Goal: Task Accomplishment & Management: Manage account settings

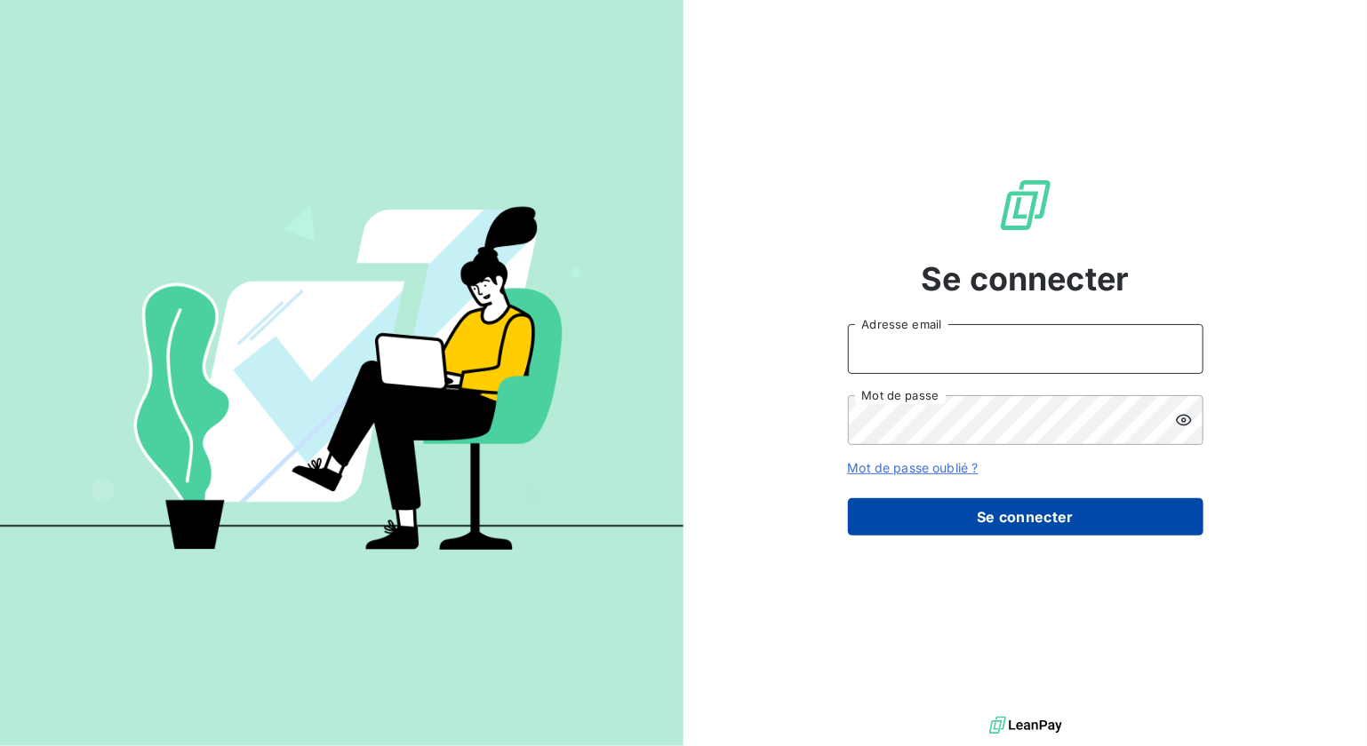
type input "[PERSON_NAME][EMAIL_ADDRESS][DOMAIN_NAME]"
click at [902, 509] on button "Se connecter" at bounding box center [1025, 516] width 355 height 37
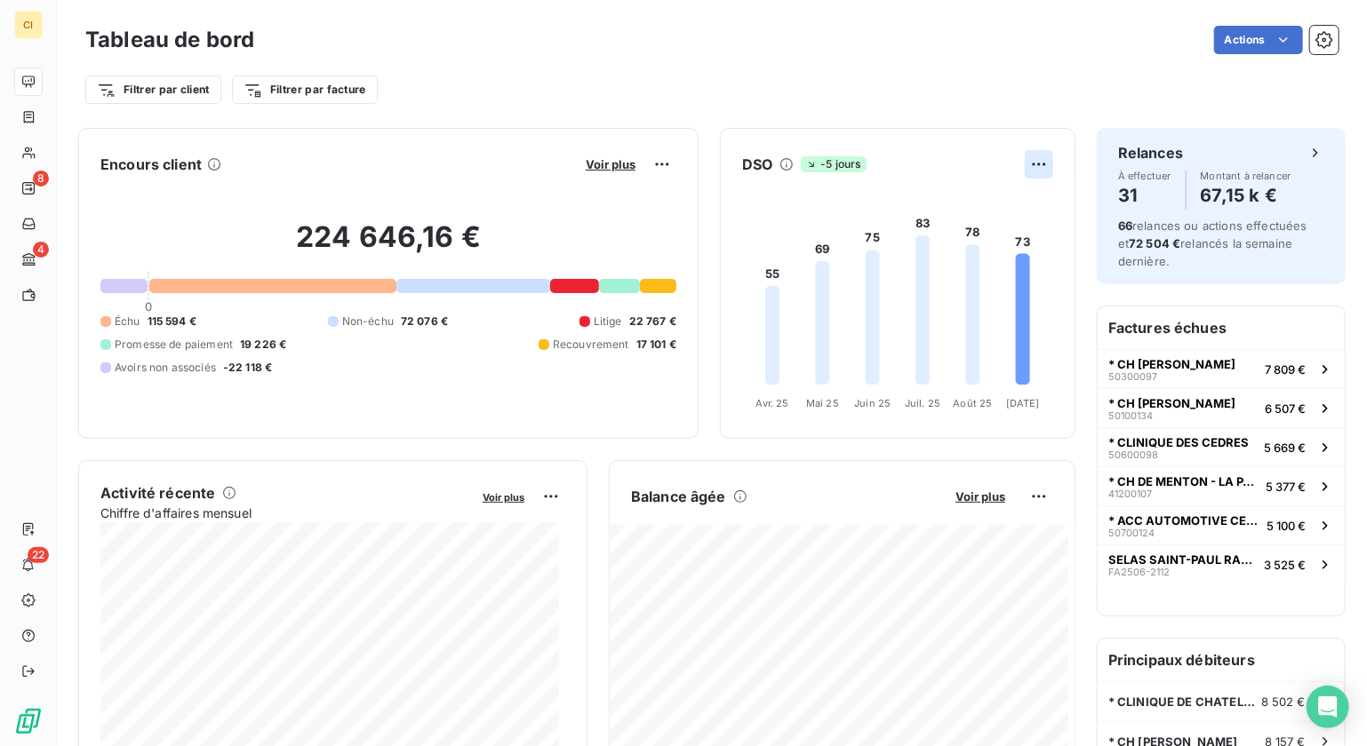
click at [1025, 173] on html "CI 8 4 22 Tableau de bord Actions Filtrer par client Filtrer par facture Encour…" at bounding box center [683, 373] width 1367 height 746
click at [1026, 173] on html "CI 8 4 22 Tableau de bord Actions Filtrer par client Filtrer par facture Encour…" at bounding box center [683, 373] width 1367 height 746
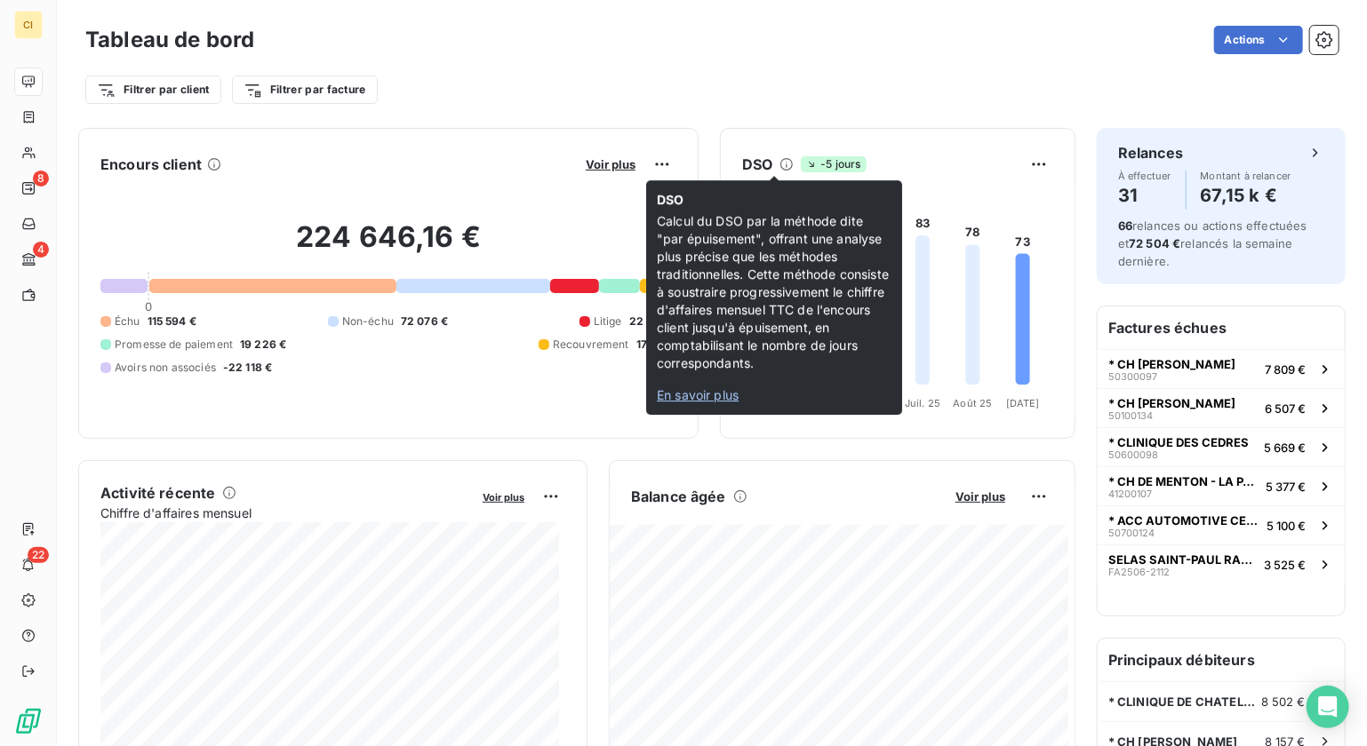
click at [779, 163] on icon at bounding box center [786, 164] width 14 height 14
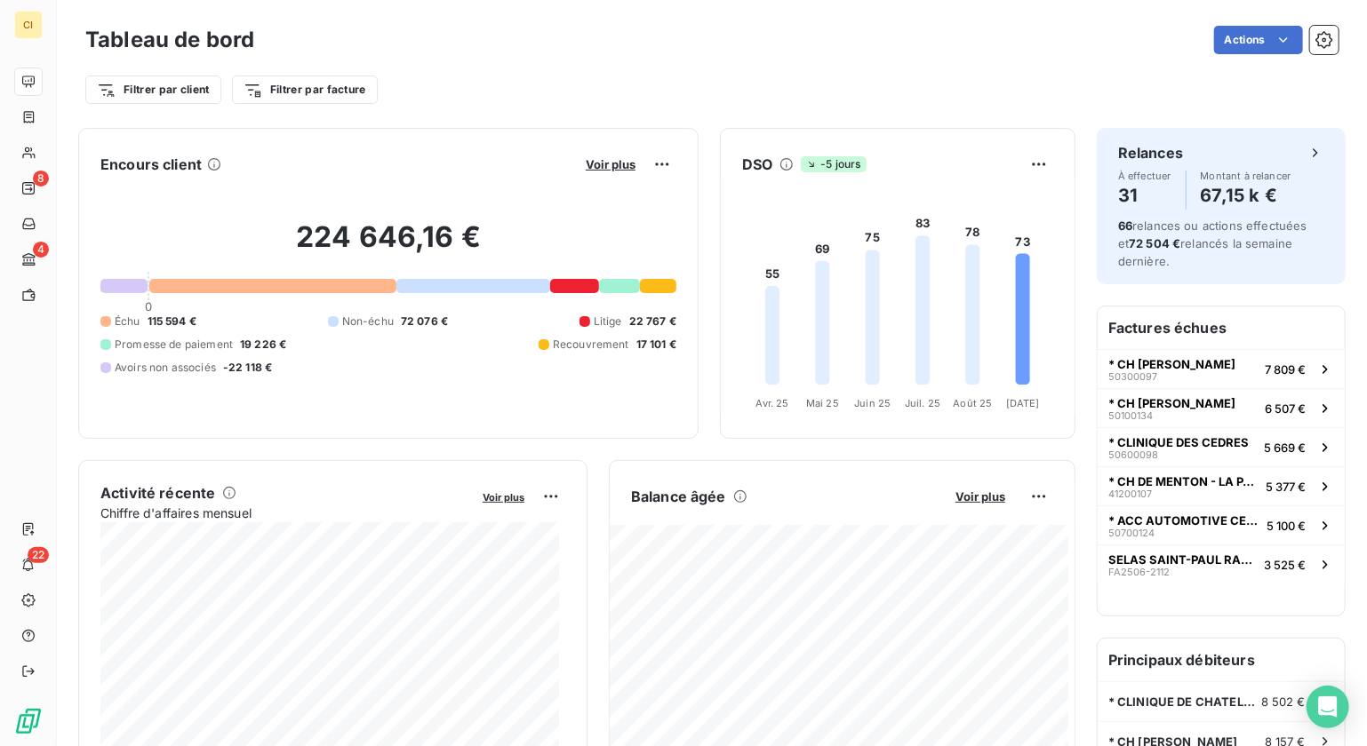
click at [779, 163] on icon at bounding box center [786, 164] width 14 height 14
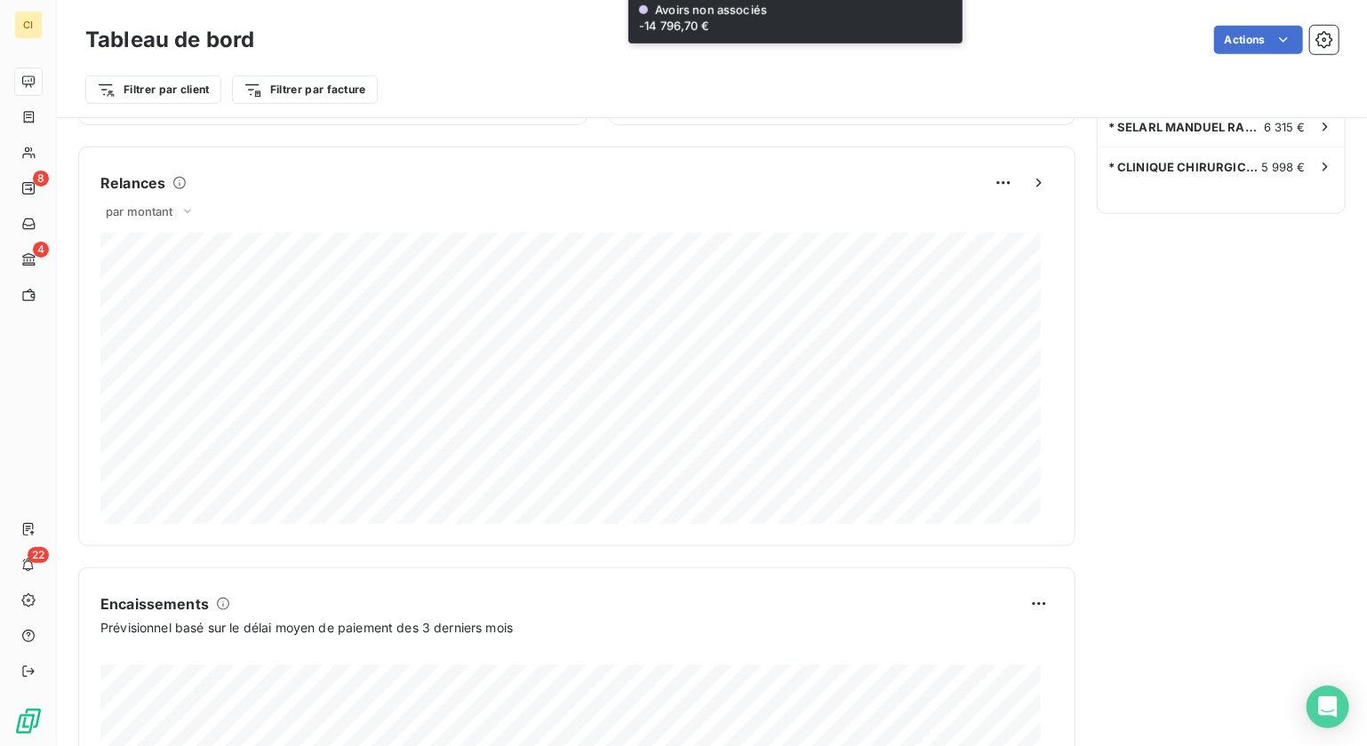
scroll to position [807, 0]
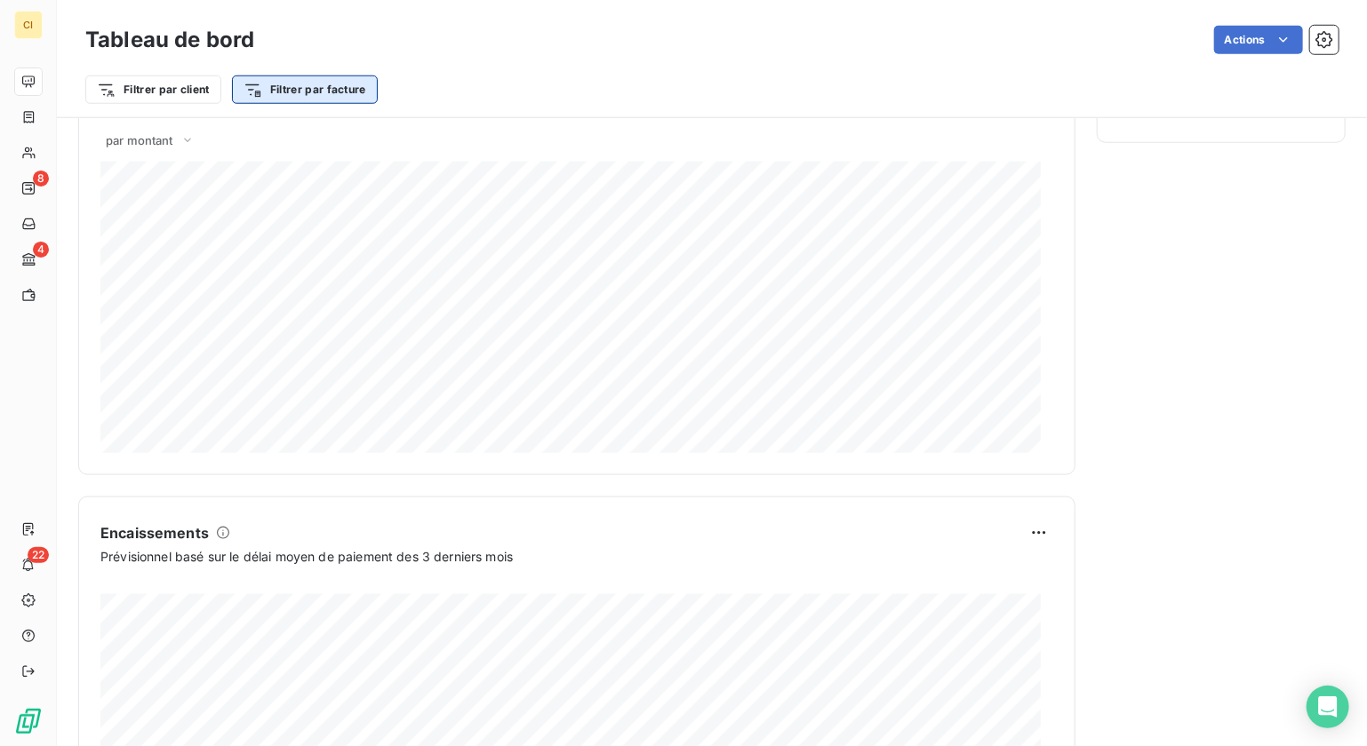
click at [336, 90] on html "CI 8 4 22 Tableau de bord Actions Filtrer par client Filtrer par facture Encour…" at bounding box center [683, 373] width 1367 height 746
click at [336, 90] on html "CI 8 4 22 Tableau de bord Actions Filtrer par client Filtrer par facture Recher…" at bounding box center [683, 373] width 1367 height 746
click at [183, 145] on icon at bounding box center [187, 141] width 14 height 18
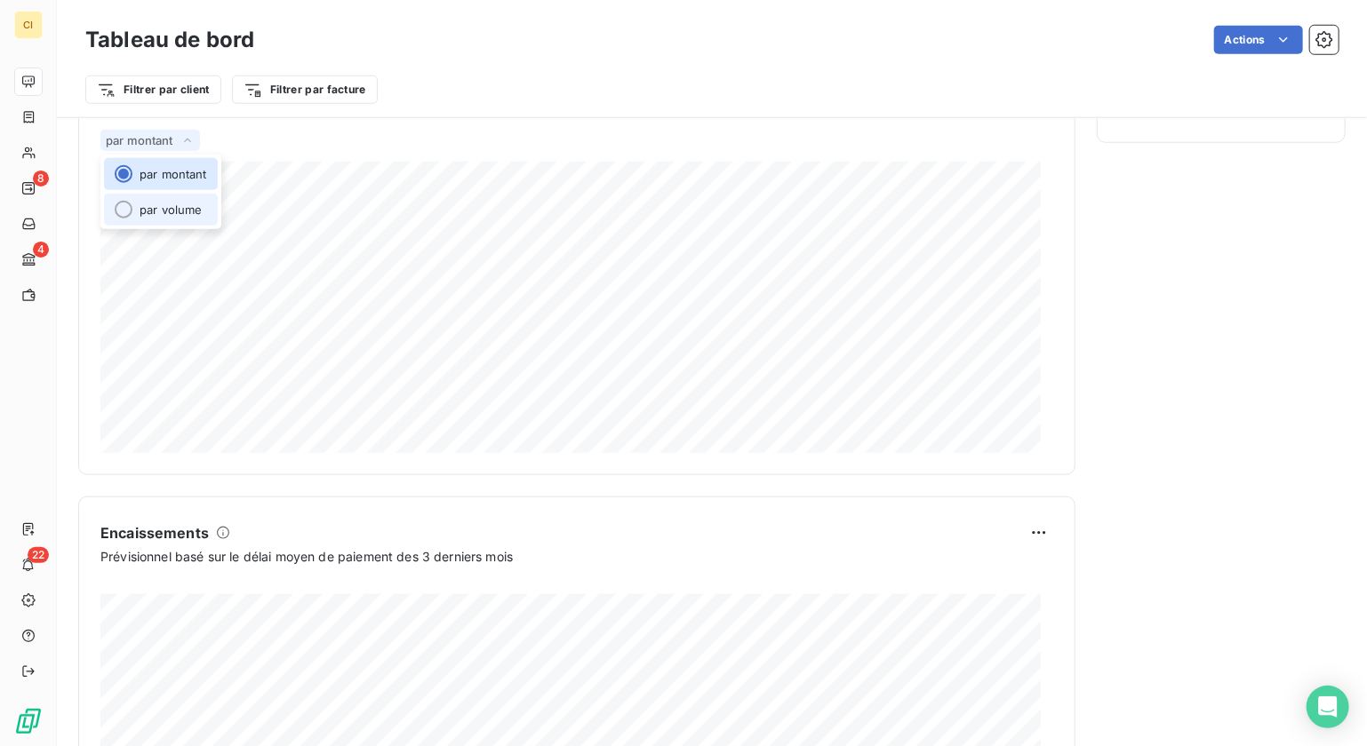
click at [132, 213] on li "par volume" at bounding box center [161, 210] width 114 height 32
click at [179, 136] on icon at bounding box center [183, 141] width 14 height 18
click at [124, 176] on div at bounding box center [124, 174] width 18 height 18
click at [188, 142] on icon at bounding box center [187, 141] width 14 height 18
click at [125, 212] on div at bounding box center [124, 210] width 18 height 18
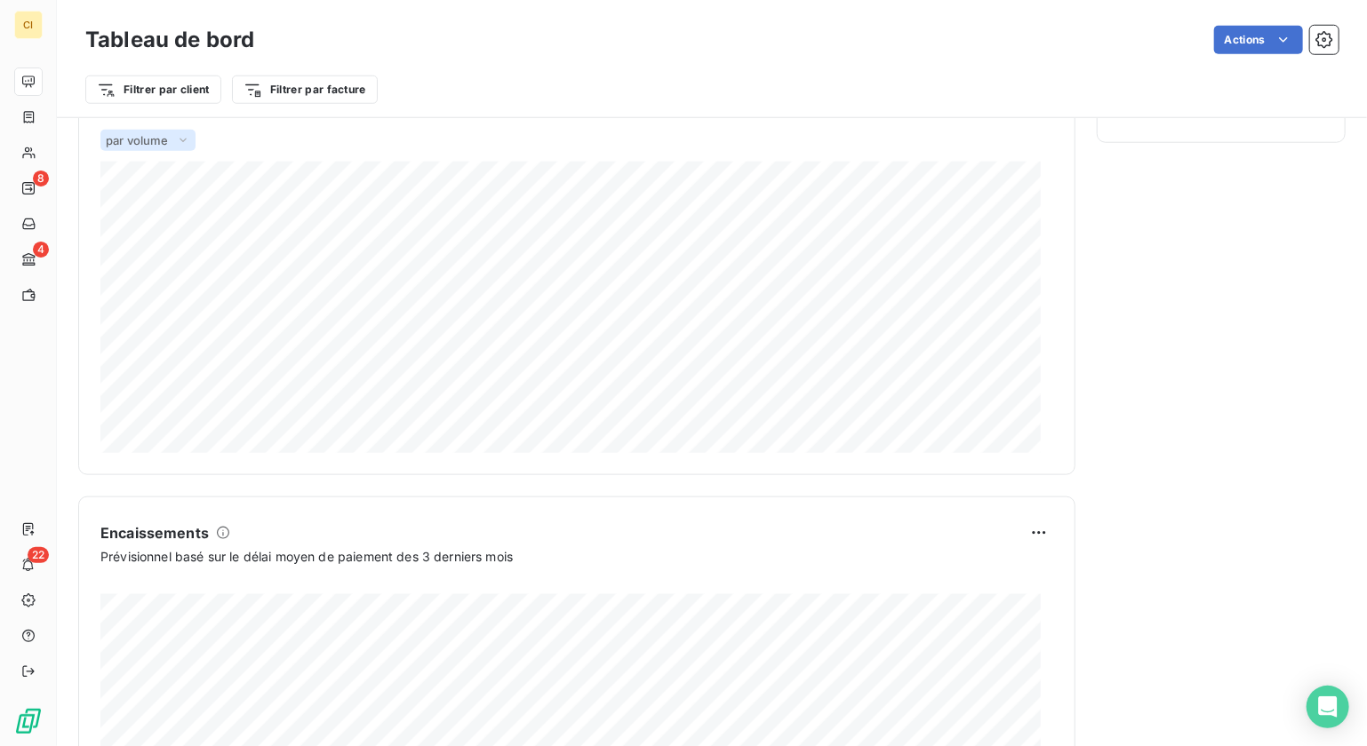
click at [187, 142] on icon at bounding box center [183, 141] width 14 height 18
click at [156, 172] on li "par montant" at bounding box center [161, 174] width 114 height 32
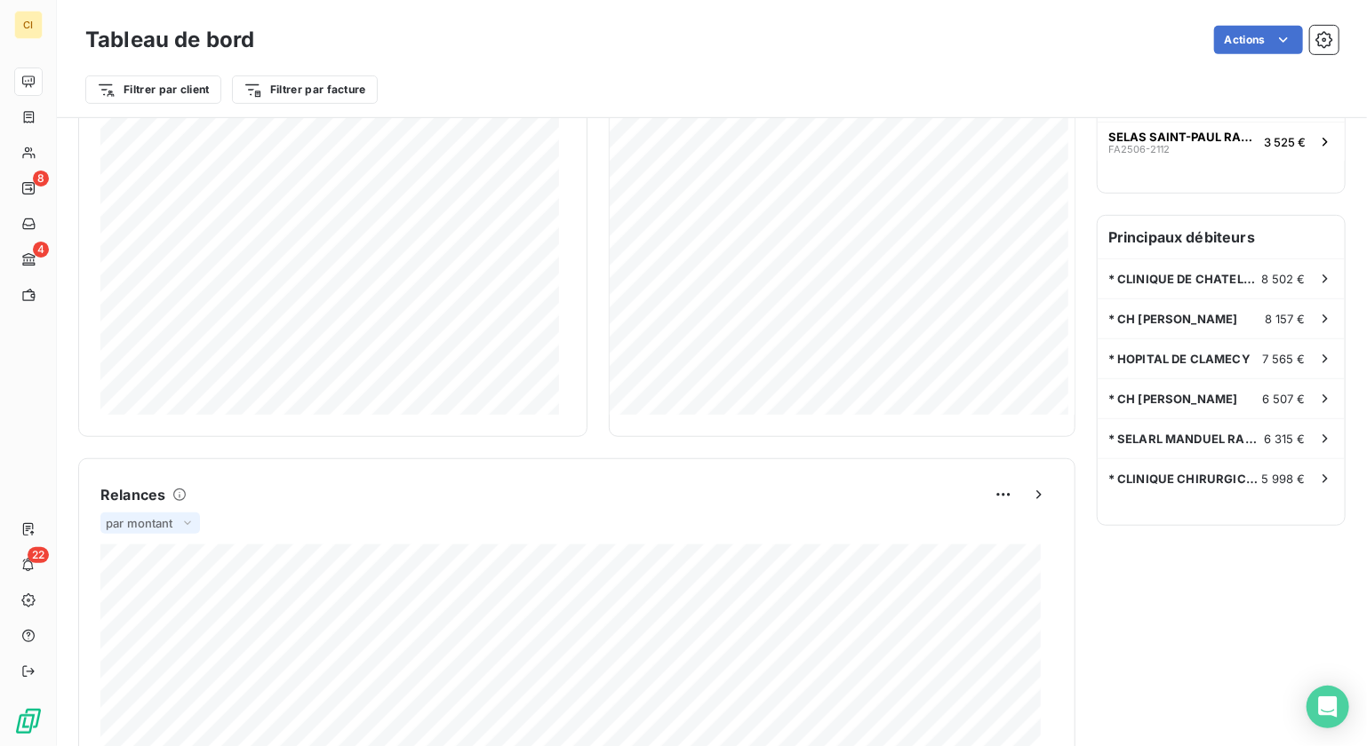
scroll to position [451, 0]
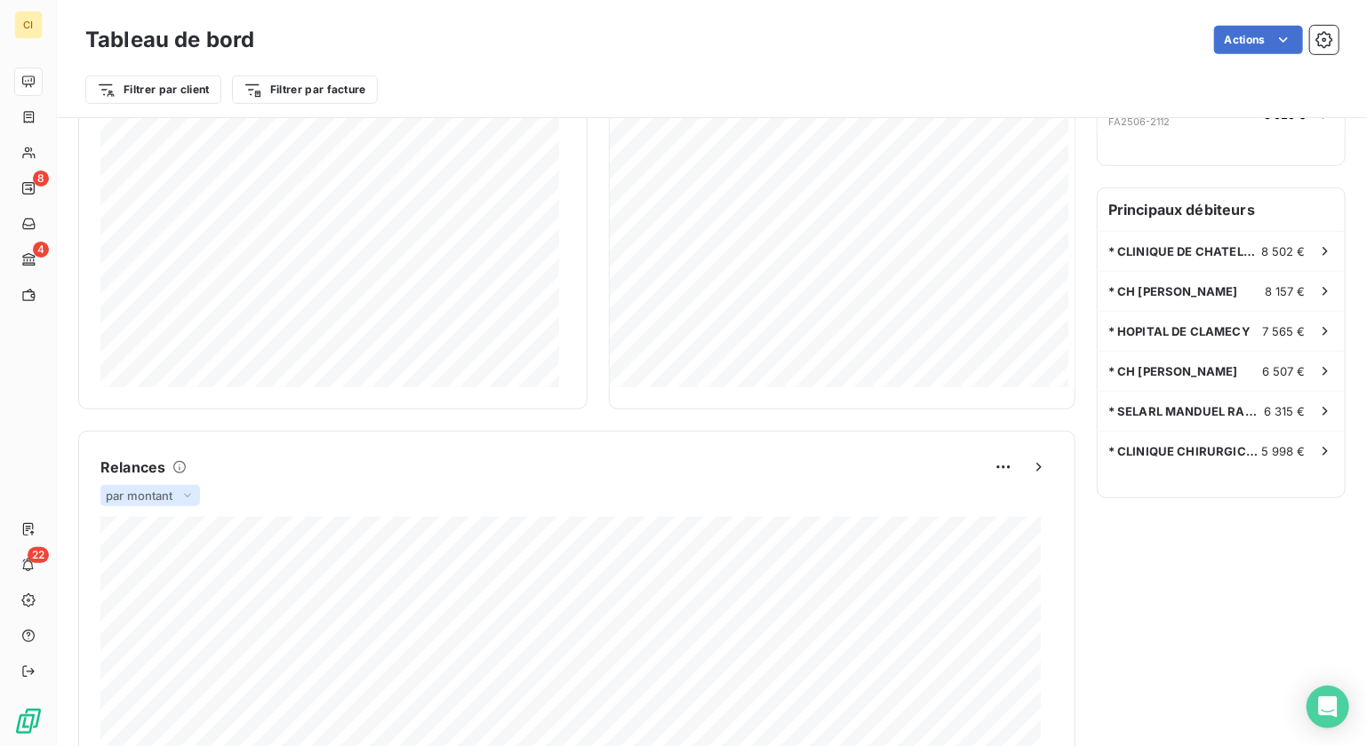
click at [187, 500] on icon at bounding box center [187, 496] width 14 height 18
click at [143, 576] on li "par volume" at bounding box center [161, 565] width 114 height 32
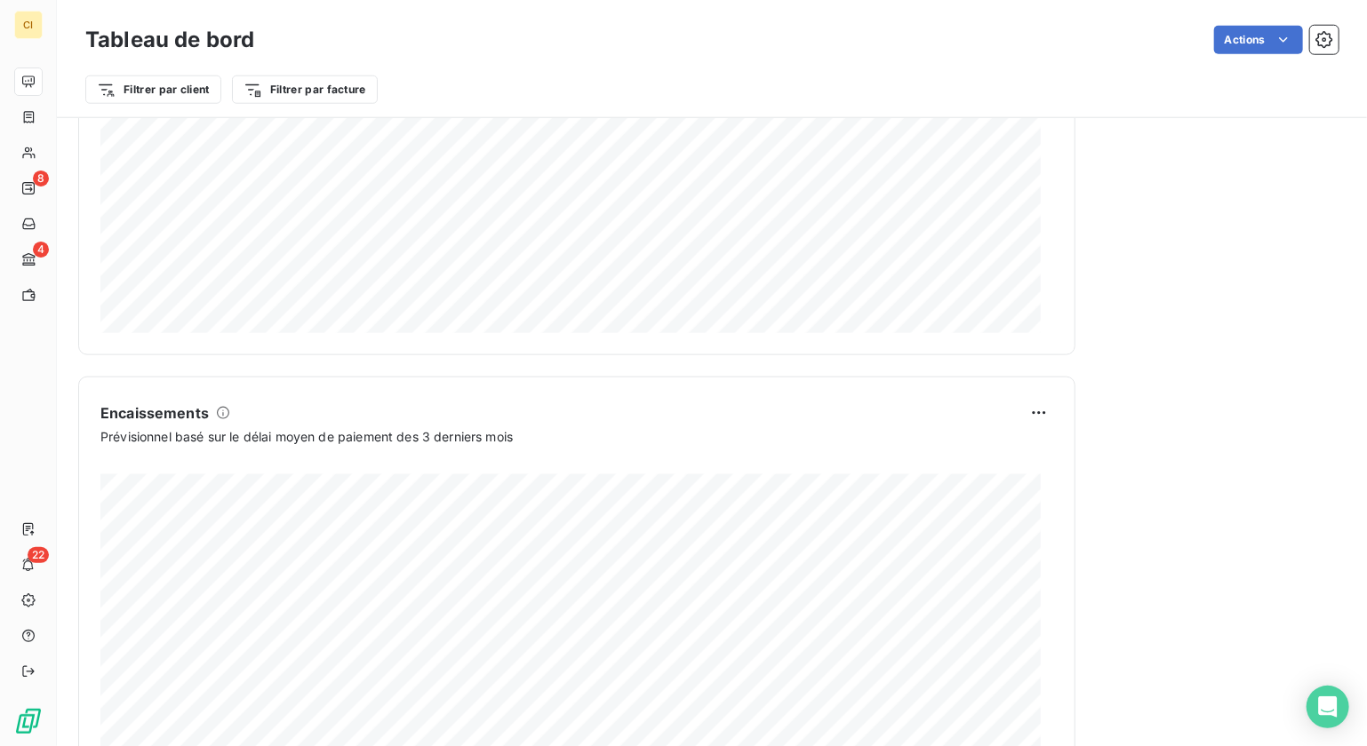
scroll to position [896, 0]
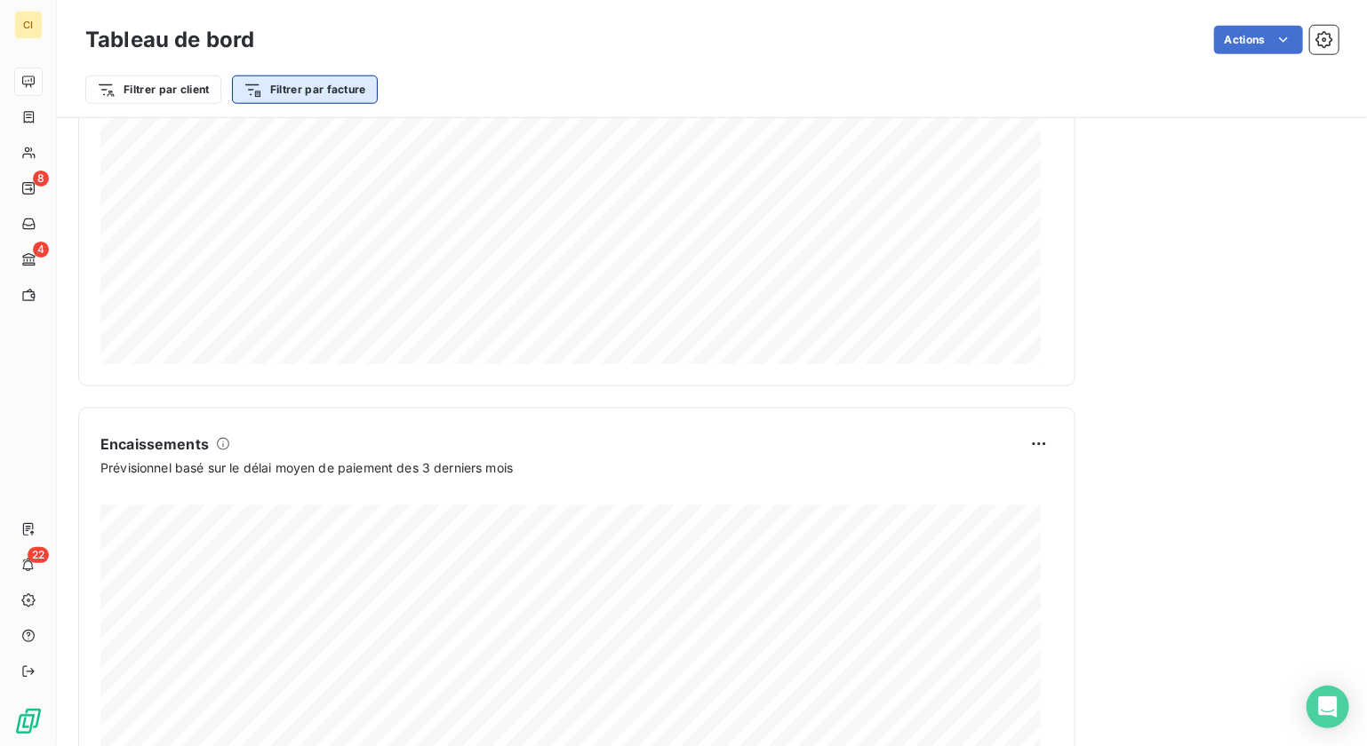
click at [286, 86] on html "CI 8 4 22 Tableau de bord Actions Filtrer par client Filtrer par facture Encour…" at bounding box center [683, 373] width 1367 height 746
click at [286, 86] on html "CI 8 4 22 Tableau de bord Actions Filtrer par client Filtrer par facture Recher…" at bounding box center [683, 373] width 1367 height 746
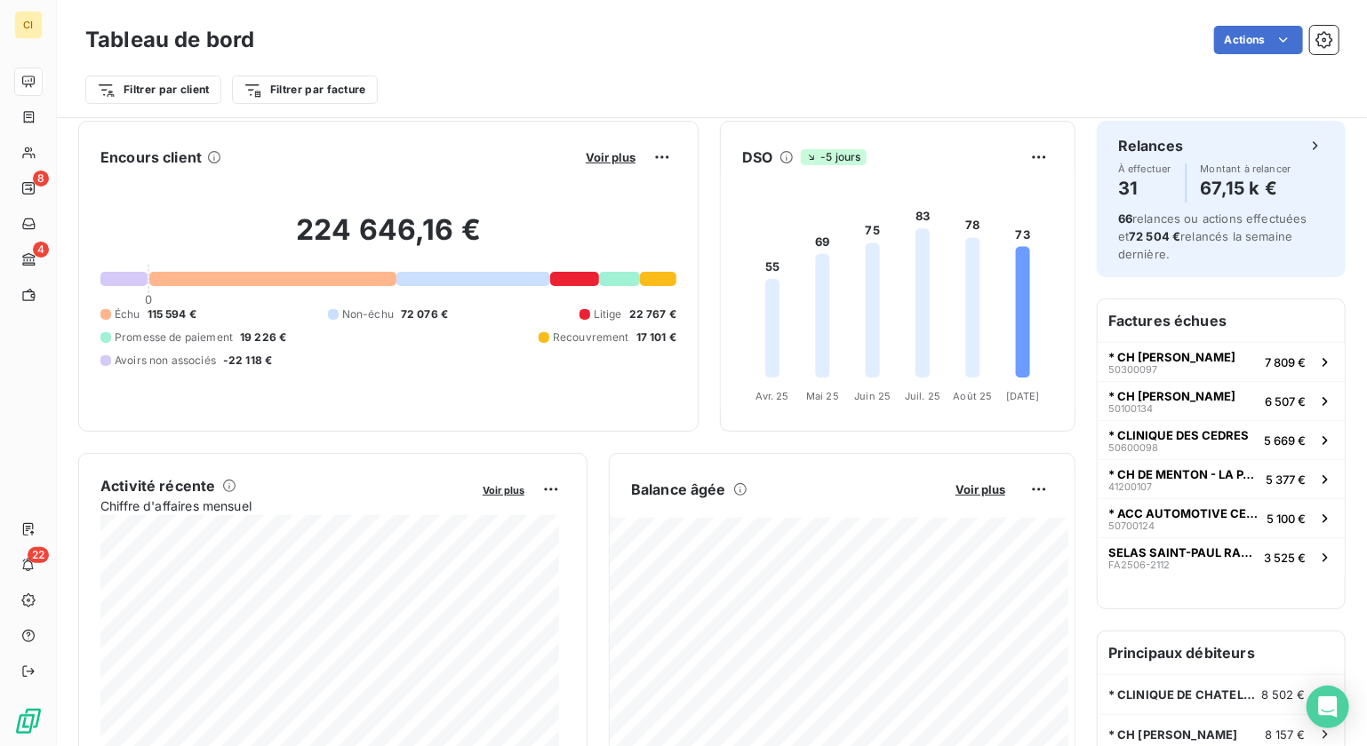
scroll to position [7, 0]
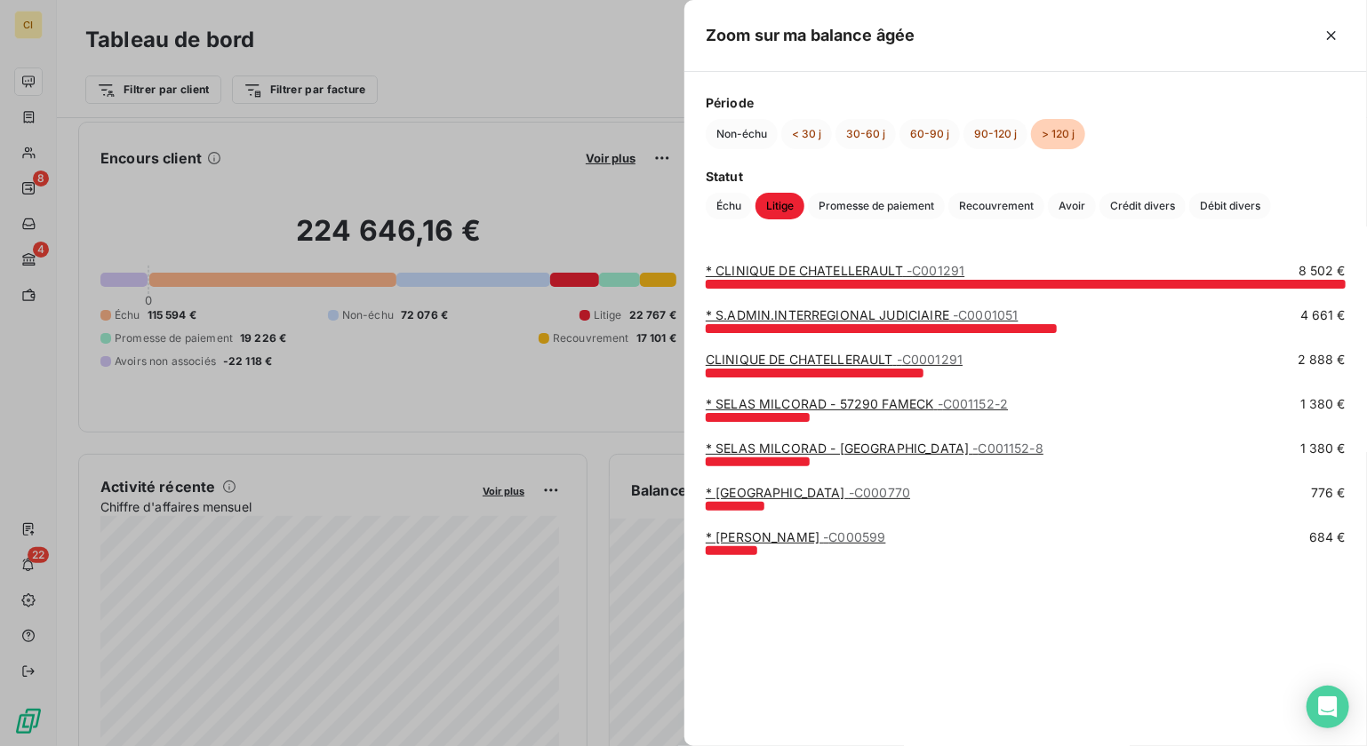
click at [770, 540] on link "* [PERSON_NAME] - C000599" at bounding box center [796, 537] width 180 height 15
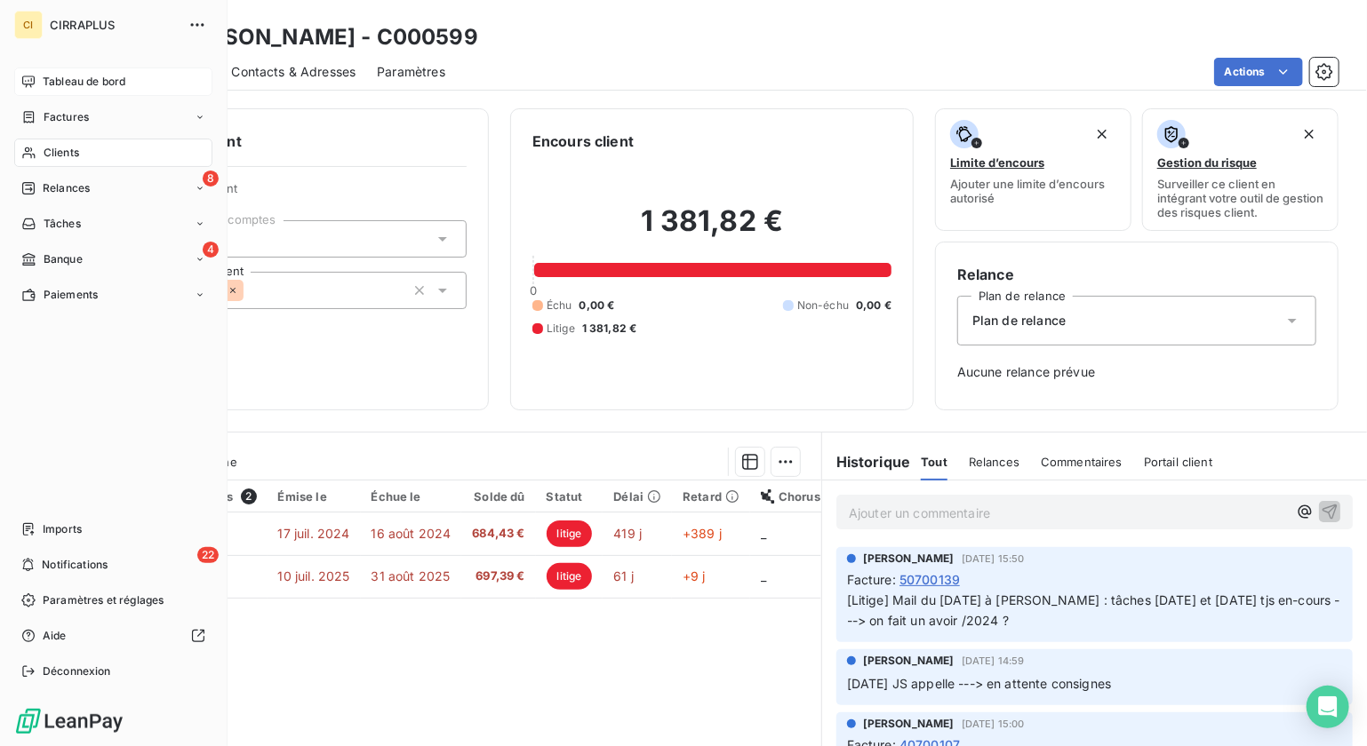
click at [57, 91] on div "Tableau de bord" at bounding box center [113, 82] width 198 height 28
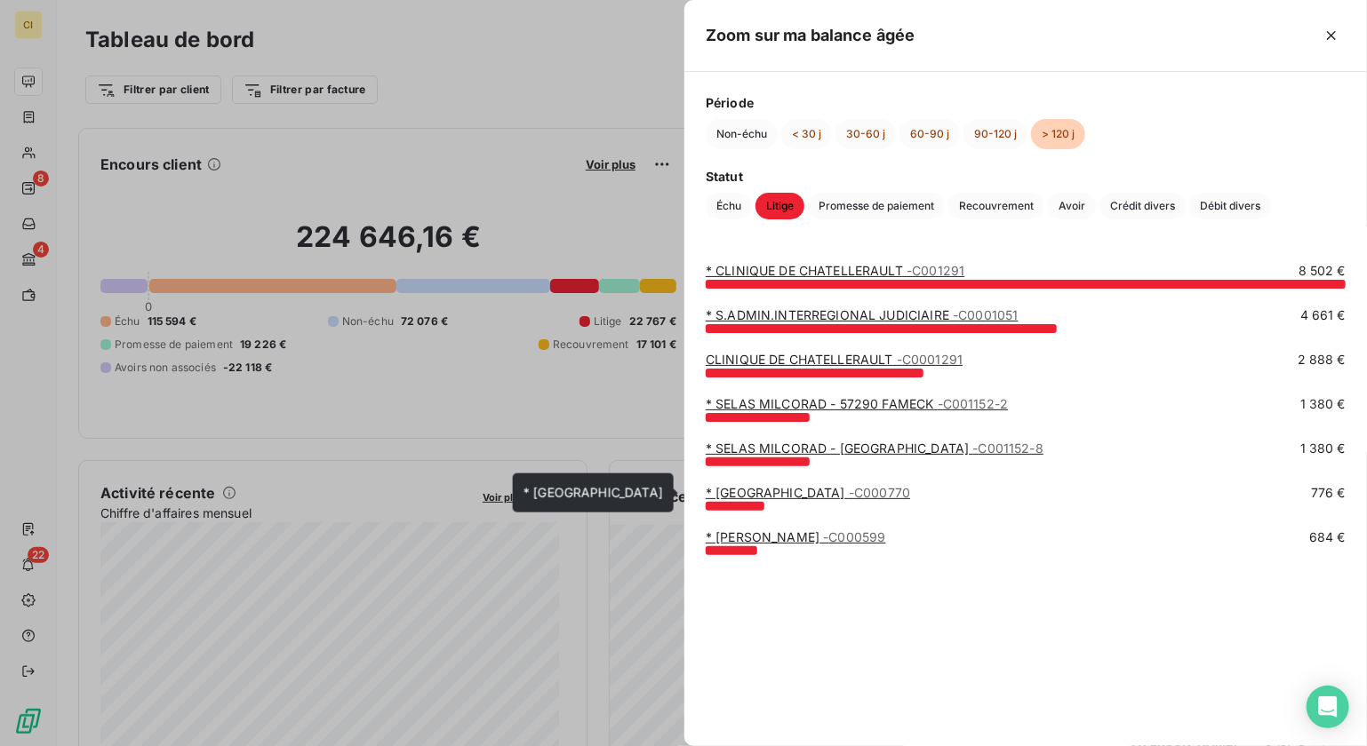
click at [787, 490] on link "* [GEOGRAPHIC_DATA] - C000770" at bounding box center [808, 492] width 204 height 15
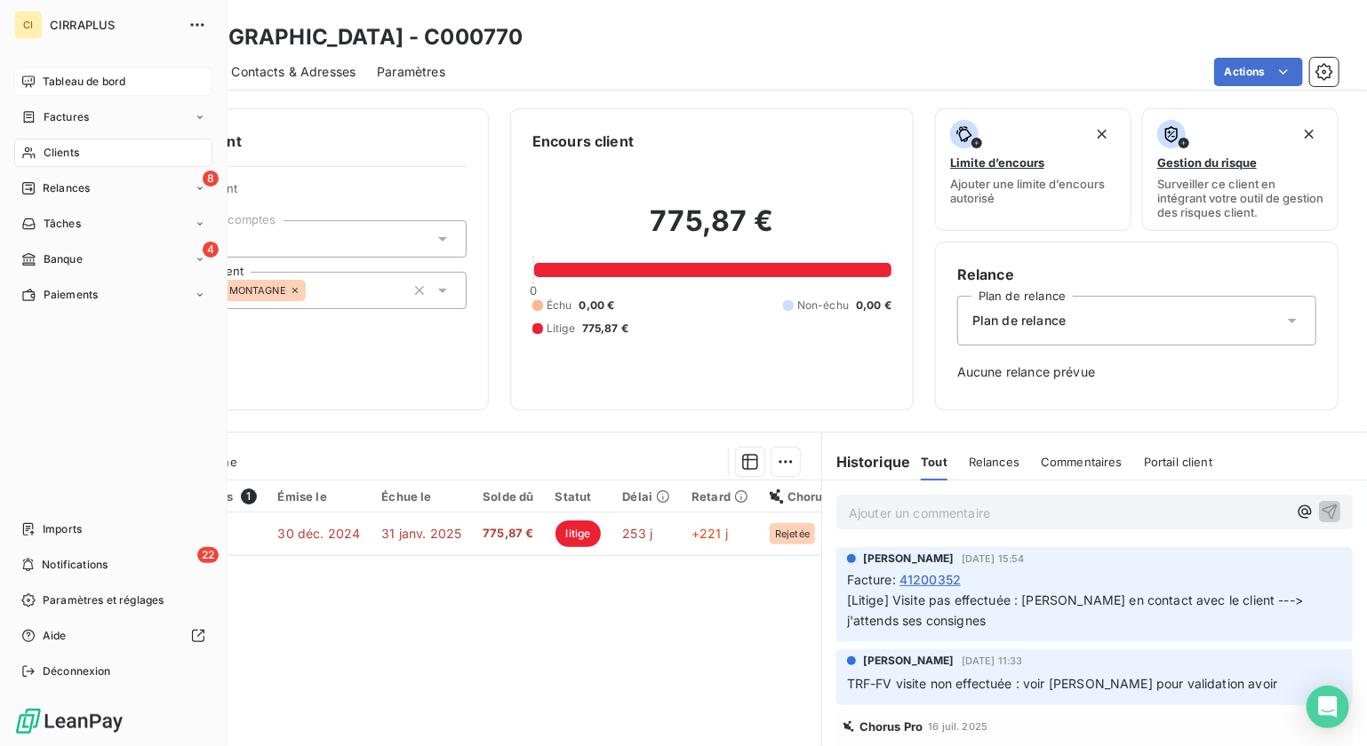
click at [49, 74] on span "Tableau de bord" at bounding box center [84, 82] width 83 height 16
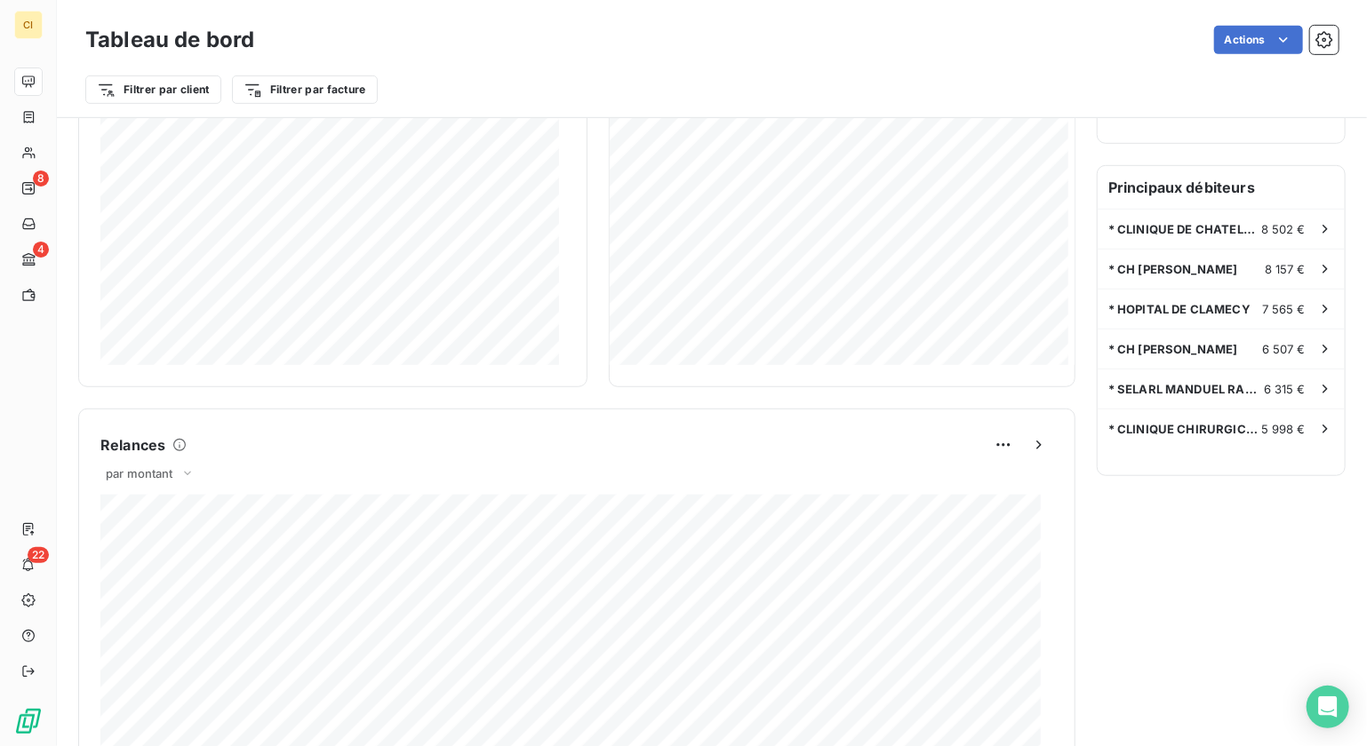
scroll to position [444, 0]
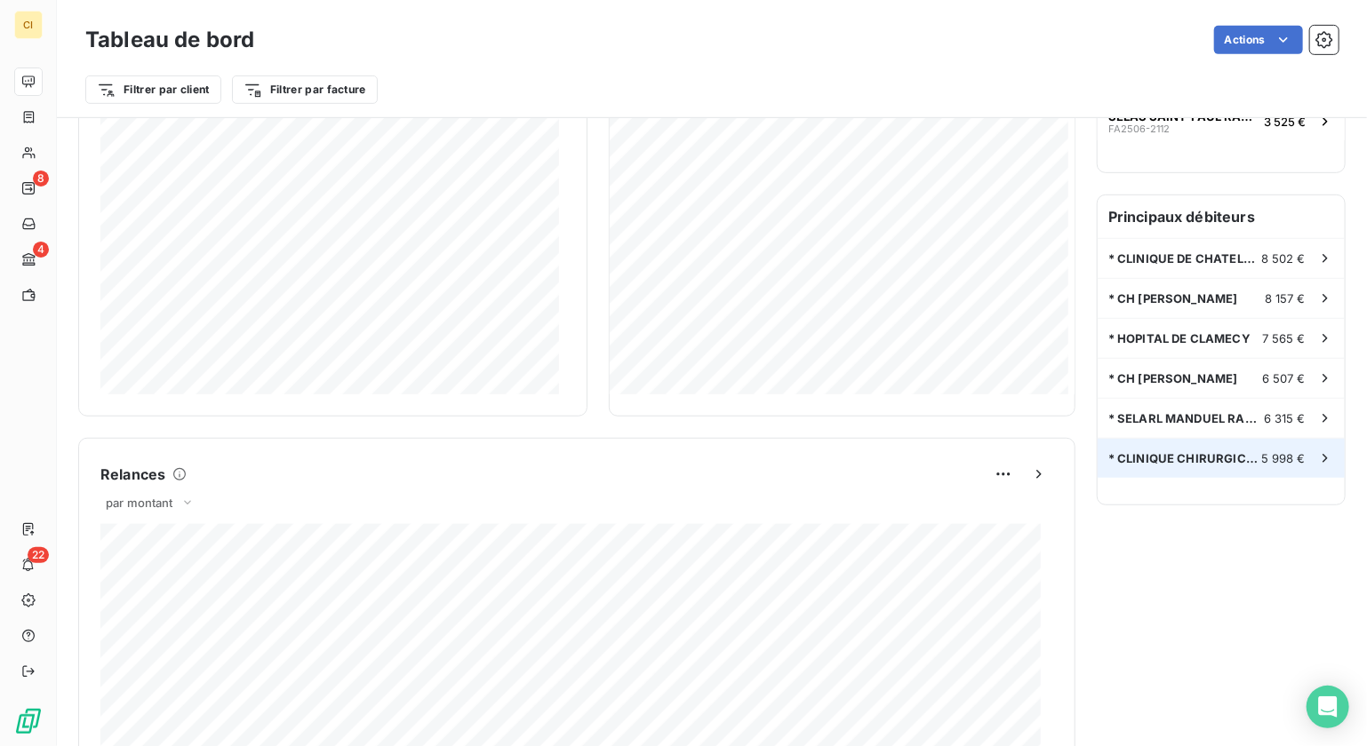
click at [1190, 463] on span "* CLINIQUE CHIRURGICALE VIA DOMITIA" at bounding box center [1184, 458] width 153 height 14
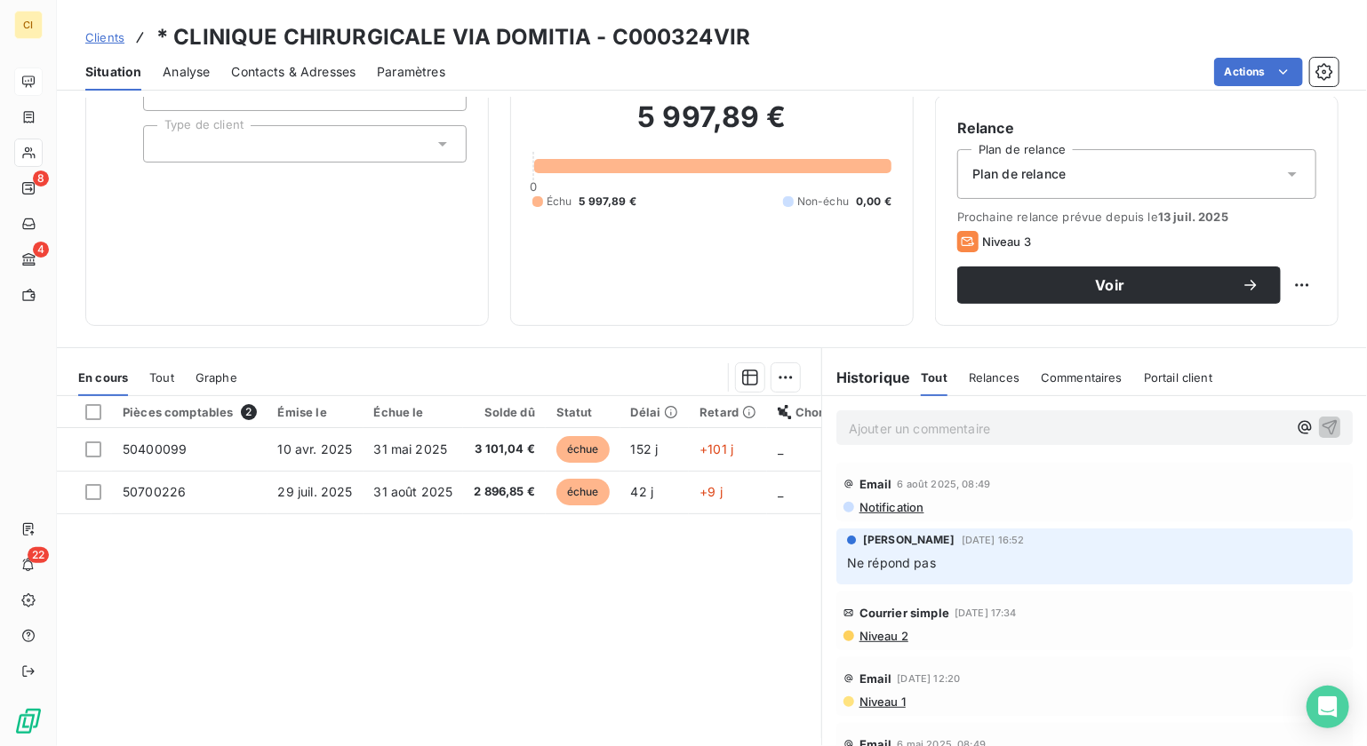
scroll to position [178, 0]
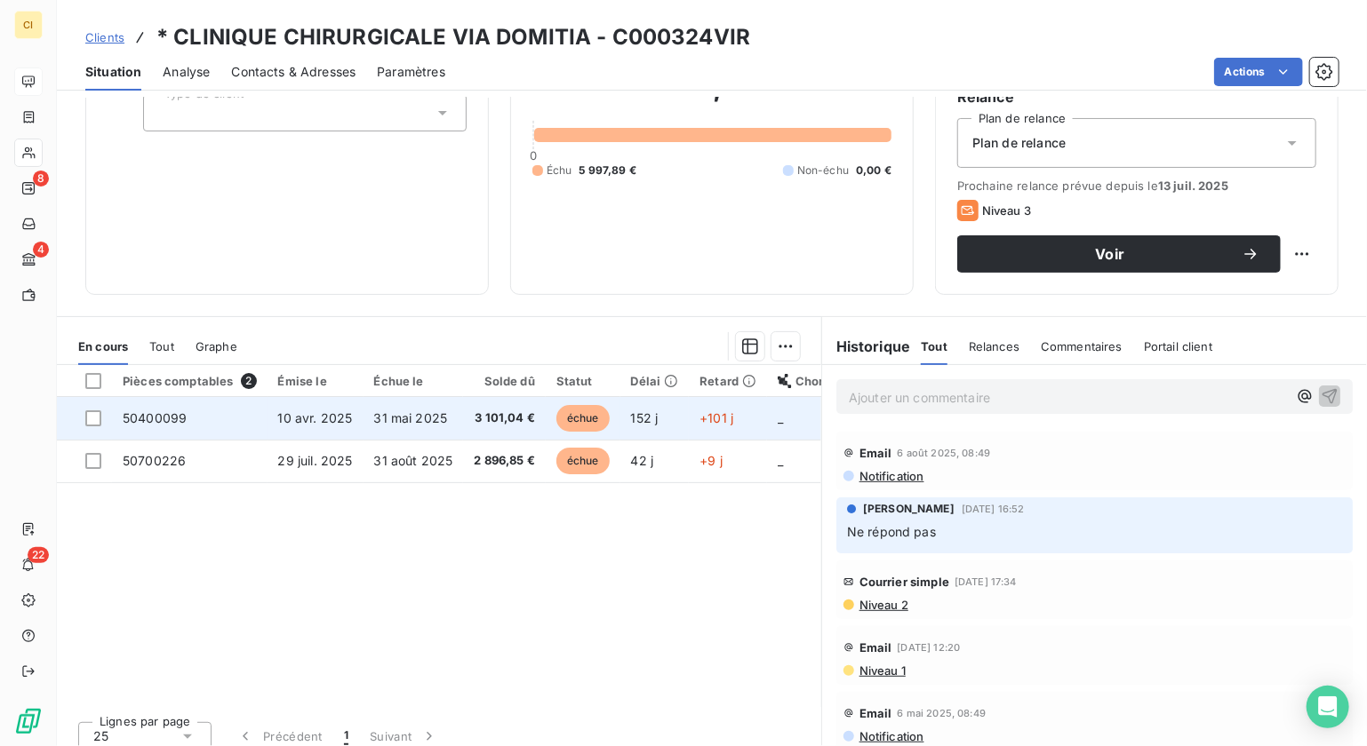
click at [142, 413] on span "50400099" at bounding box center [155, 418] width 64 height 15
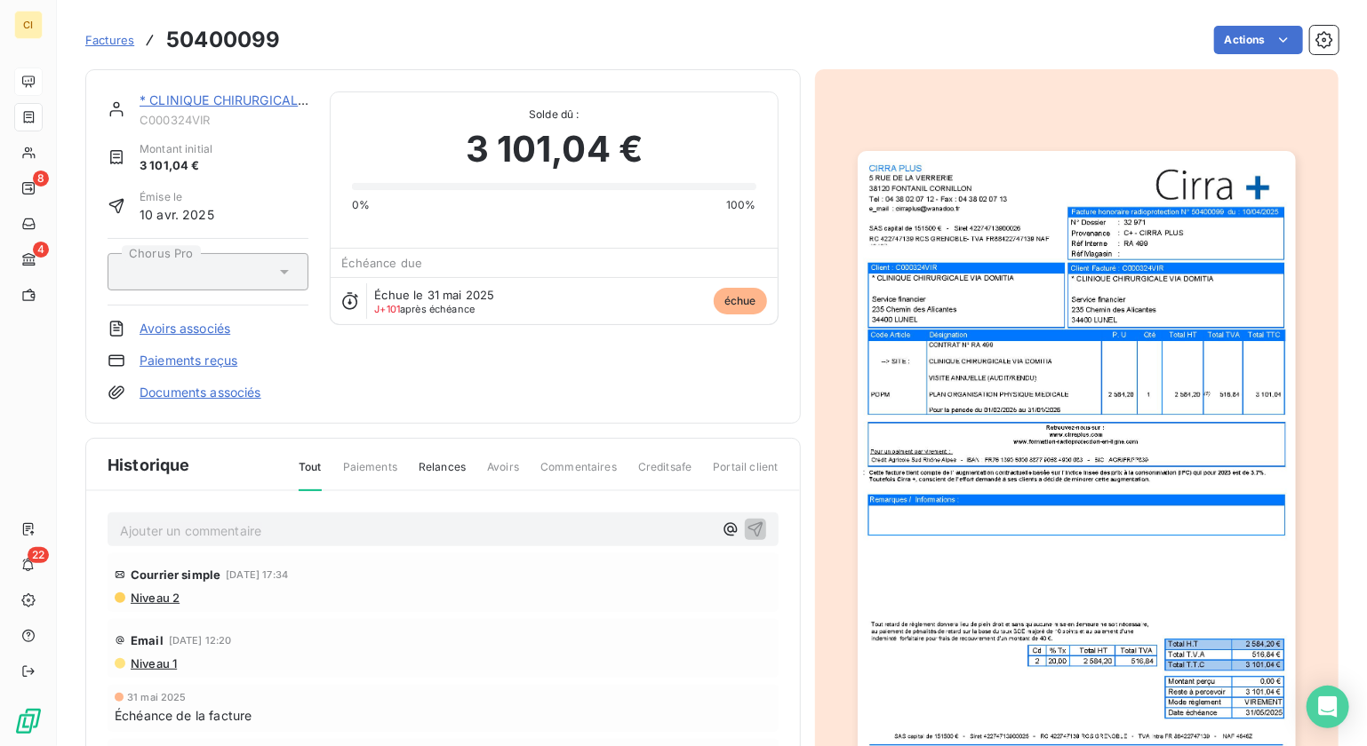
click at [251, 100] on link "* CLINIQUE CHIRURGICALE VIA DOMITIA" at bounding box center [265, 99] width 250 height 15
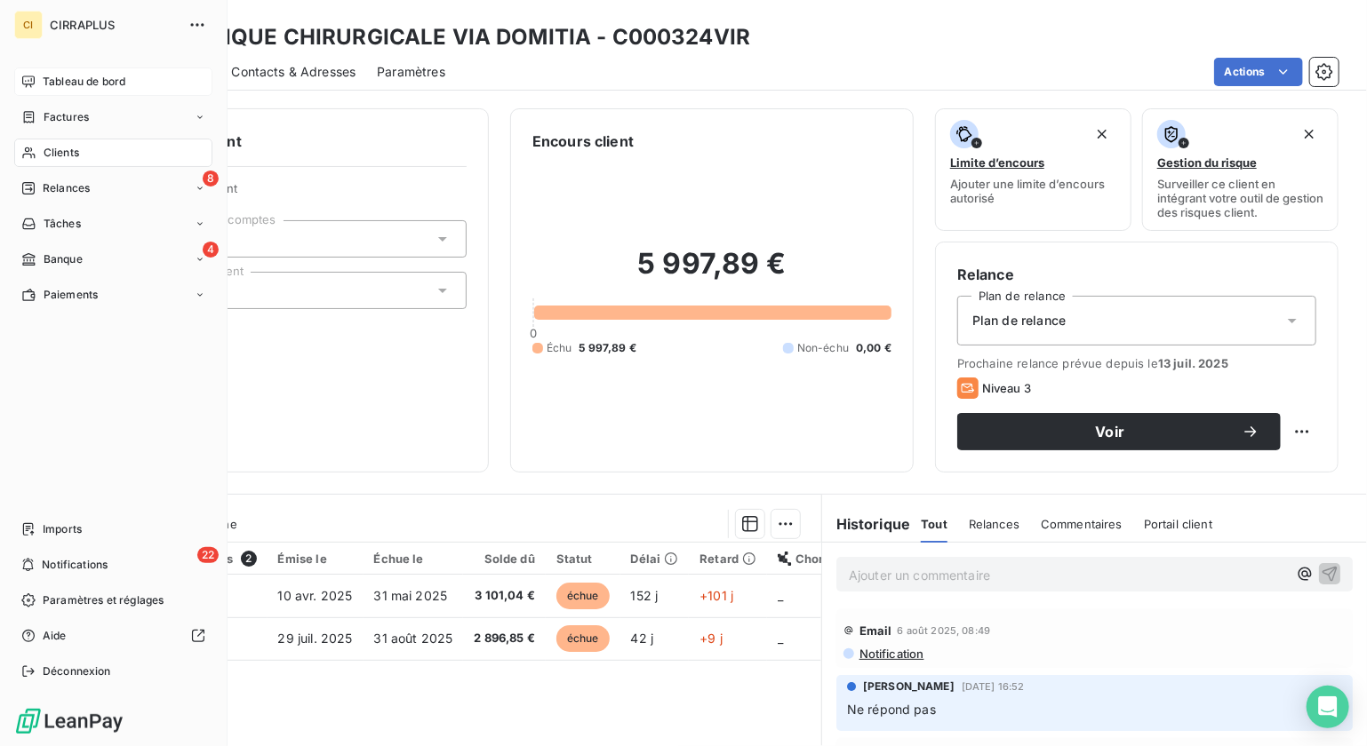
click at [52, 77] on span "Tableau de bord" at bounding box center [84, 82] width 83 height 16
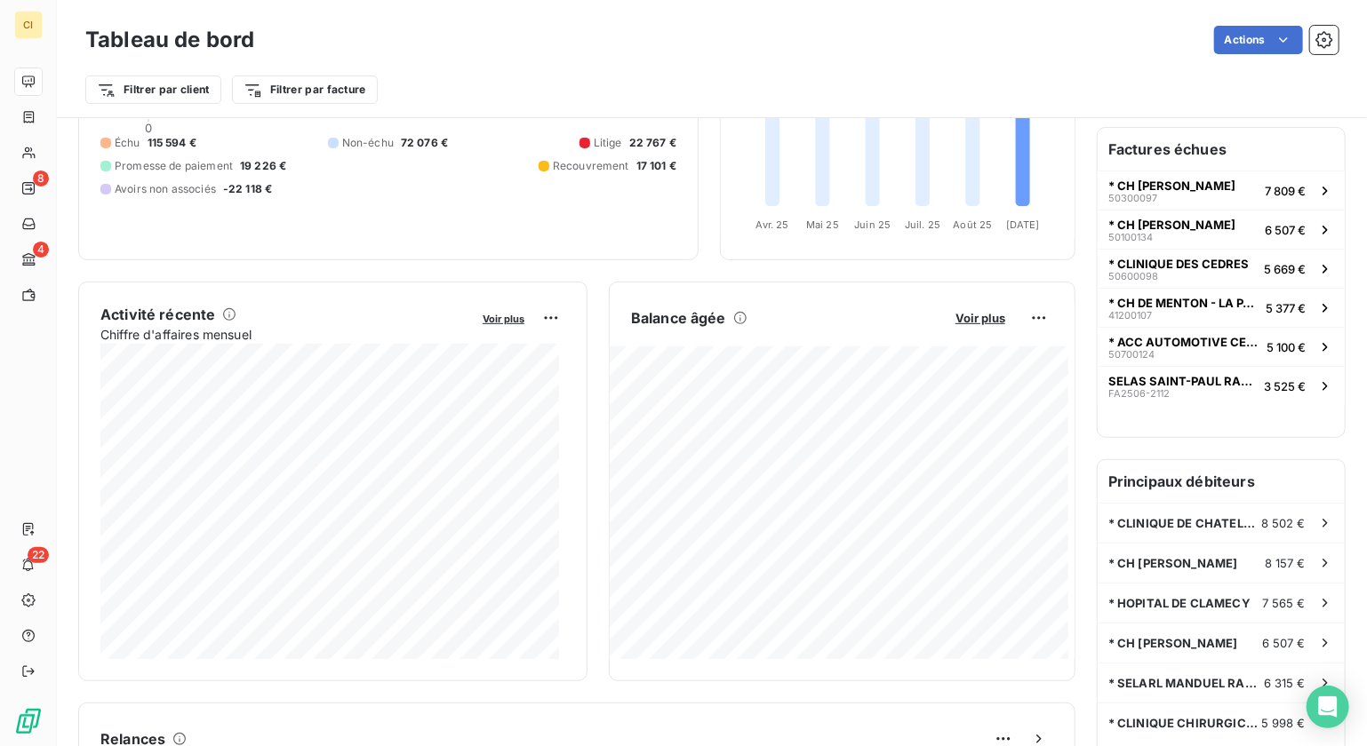
scroll to position [268, 0]
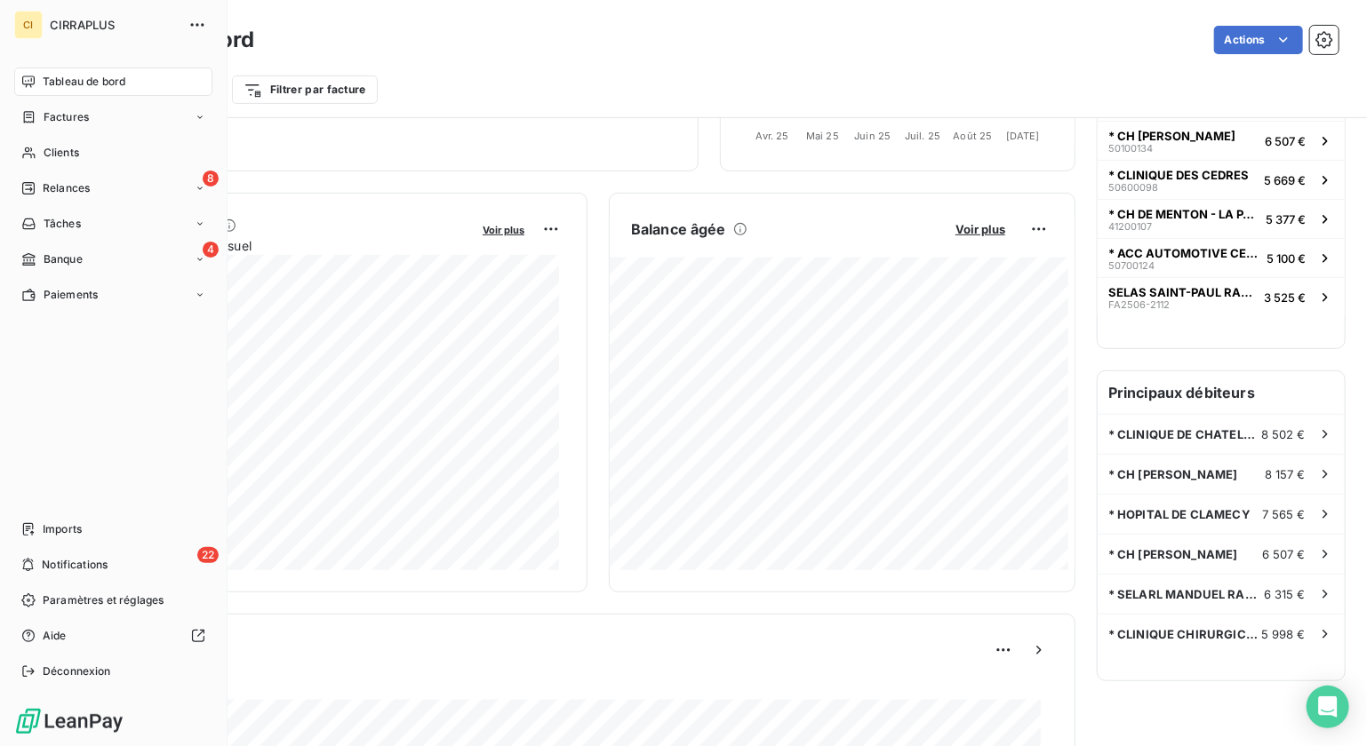
click at [29, 84] on icon at bounding box center [28, 82] width 12 height 12
